Goal: Task Accomplishment & Management: Manage account settings

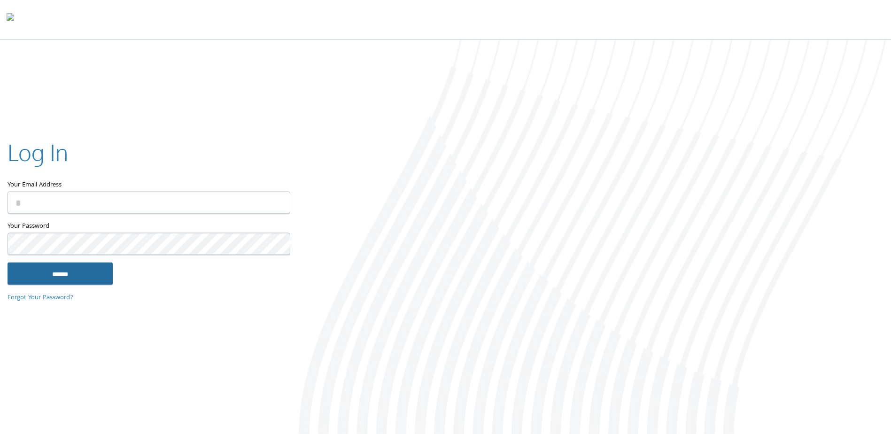
type input "**********"
click at [99, 277] on input "******" at bounding box center [60, 274] width 105 height 23
type input "**********"
click at [71, 279] on input "******" at bounding box center [60, 274] width 105 height 23
